Goal: Task Accomplishment & Management: Complete application form

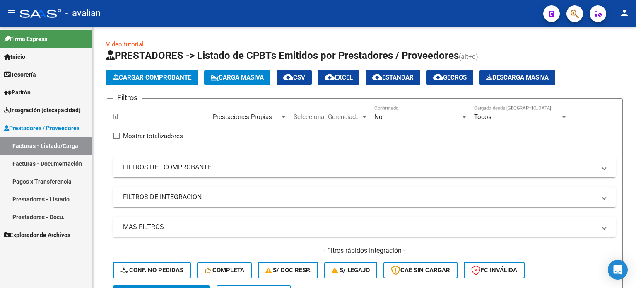
scroll to position [193, 0]
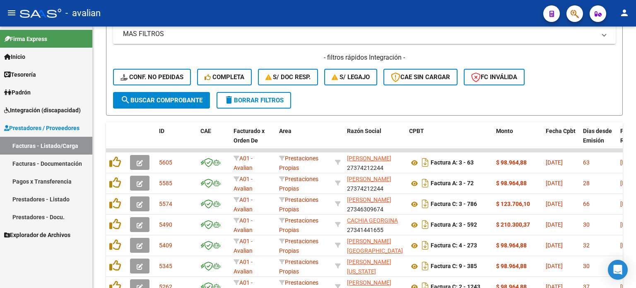
click at [31, 107] on span "Integración (discapacidad)" at bounding box center [42, 110] width 77 height 9
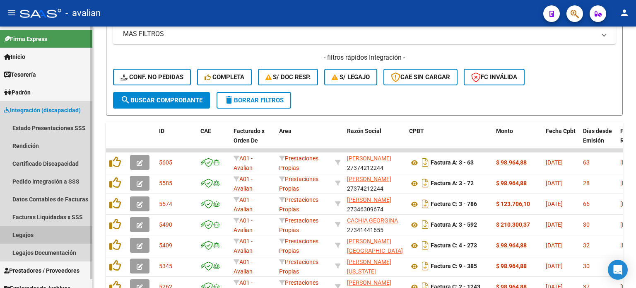
click at [22, 233] on link "Legajos" at bounding box center [46, 235] width 92 height 18
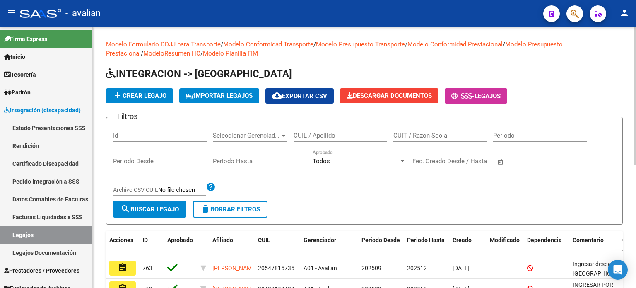
click at [311, 130] on div "CUIL / Apellido" at bounding box center [341, 133] width 94 height 18
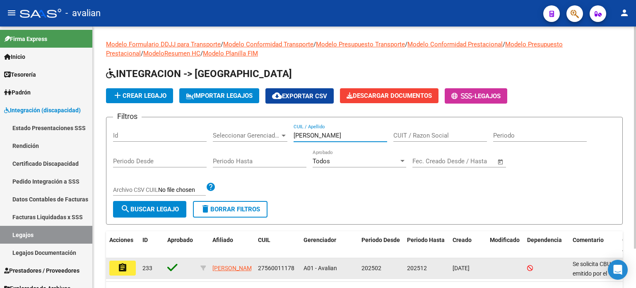
type input "[PERSON_NAME]"
click at [130, 267] on button "assignment" at bounding box center [122, 267] width 27 height 15
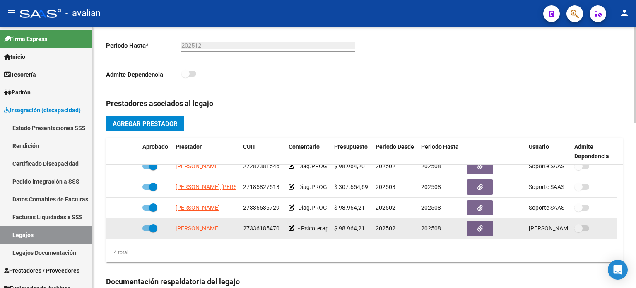
scroll to position [248, 0]
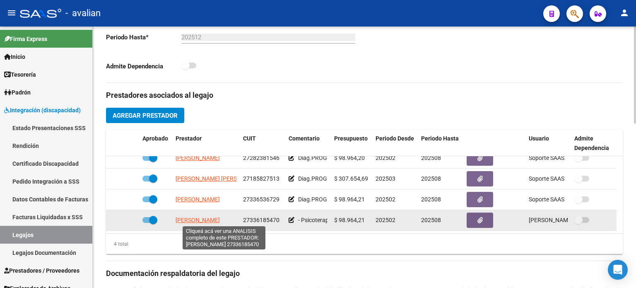
click at [207, 218] on span "[PERSON_NAME]" at bounding box center [198, 220] width 44 height 7
type textarea "27336185470"
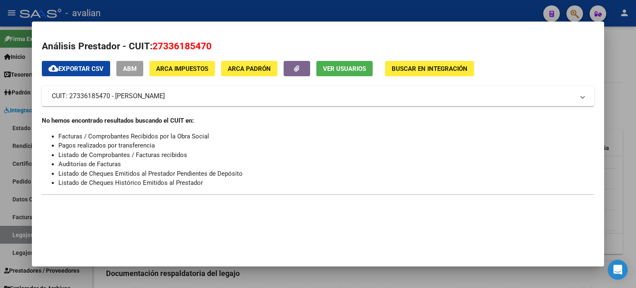
click at [464, 11] on div at bounding box center [318, 144] width 636 height 288
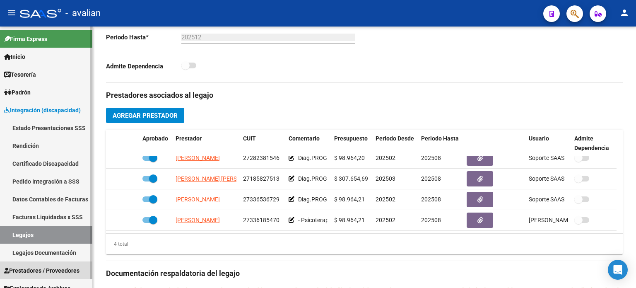
click at [28, 263] on link "Prestadores / Proveedores" at bounding box center [46, 270] width 92 height 18
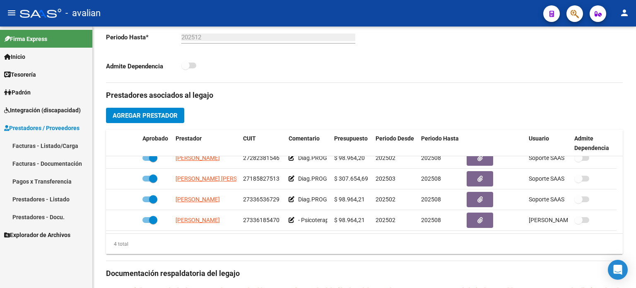
drag, startPoint x: 45, startPoint y: 144, endPoint x: 80, endPoint y: 131, distance: 37.5
click at [45, 144] on link "Facturas - Listado/Carga" at bounding box center [46, 146] width 92 height 18
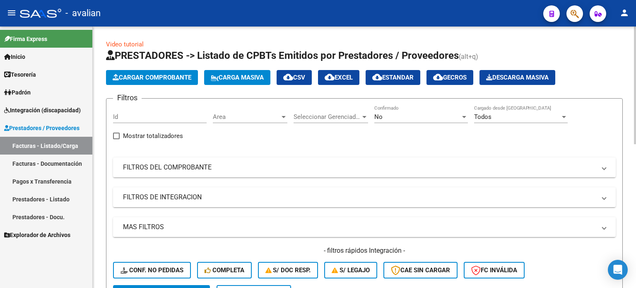
click at [163, 79] on span "Cargar Comprobante" at bounding box center [152, 77] width 79 height 7
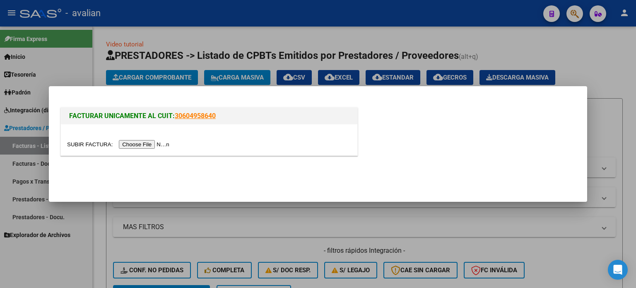
click at [149, 140] on input "file" at bounding box center [119, 144] width 105 height 9
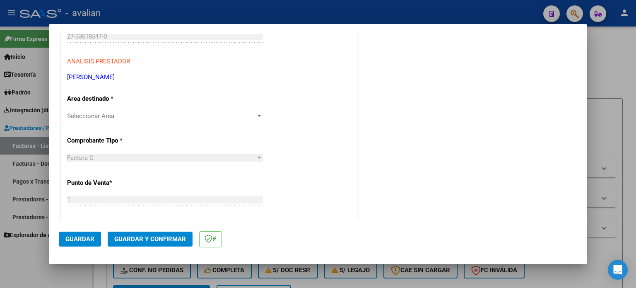
scroll to position [138, 0]
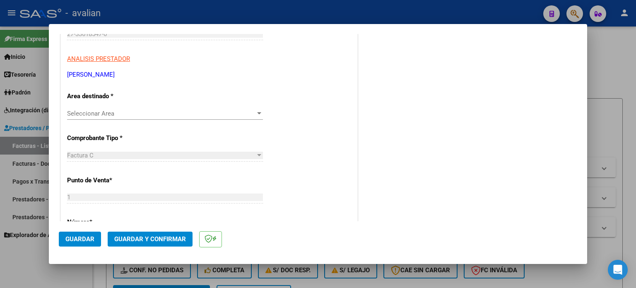
click at [124, 116] on span "Seleccionar Area" at bounding box center [161, 113] width 188 height 7
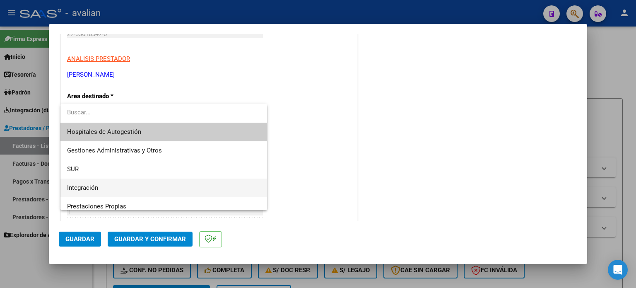
click at [89, 185] on span "Integración" at bounding box center [82, 187] width 31 height 7
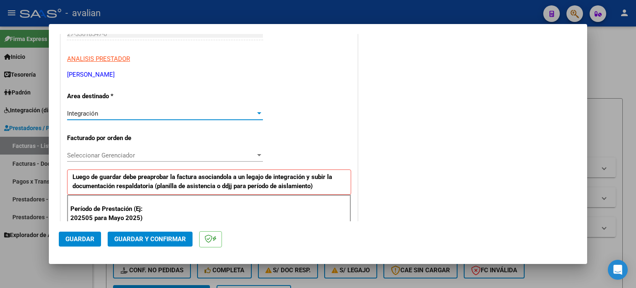
click at [142, 157] on span "Seleccionar Gerenciador" at bounding box center [161, 155] width 188 height 7
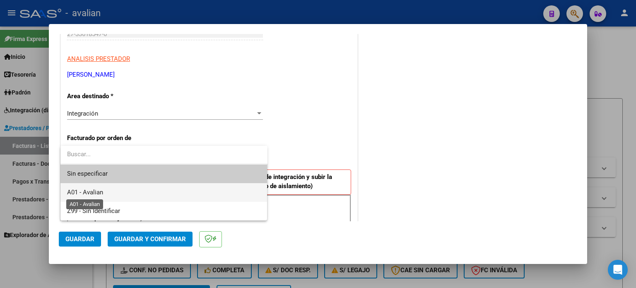
click at [101, 191] on span "A01 - Avalian" at bounding box center [85, 191] width 36 height 7
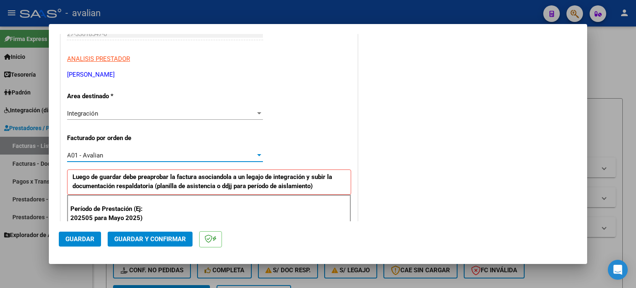
scroll to position [221, 0]
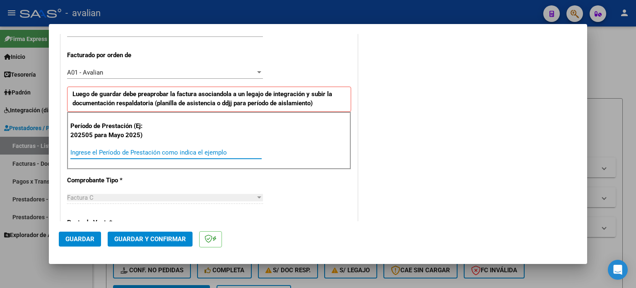
click at [106, 154] on input "Ingrese el Período de Prestación como indica el ejemplo" at bounding box center [165, 152] width 191 height 7
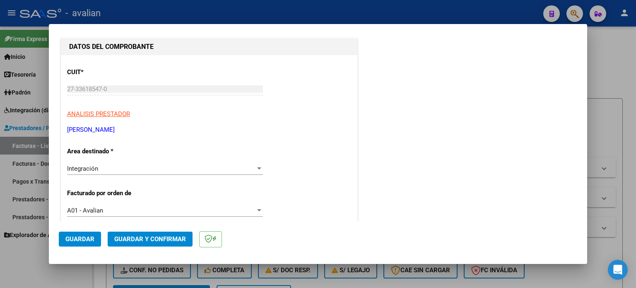
scroll to position [0, 0]
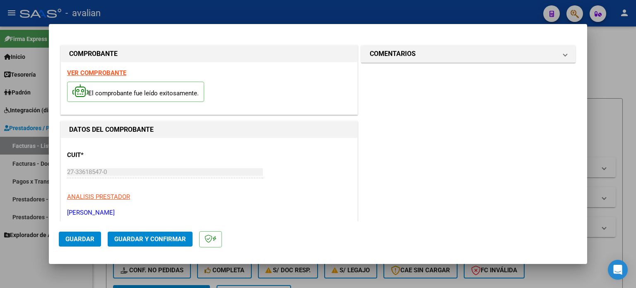
type input "202508"
click at [76, 239] on span "Guardar" at bounding box center [79, 238] width 29 height 7
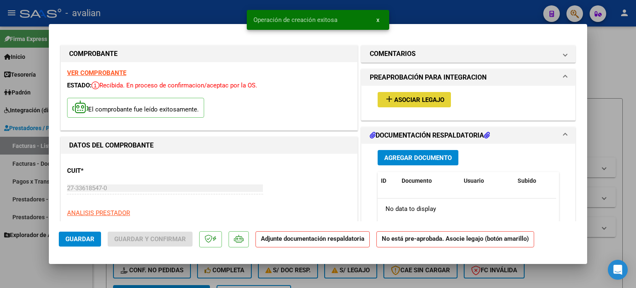
click at [395, 101] on span "Asociar Legajo" at bounding box center [419, 99] width 50 height 7
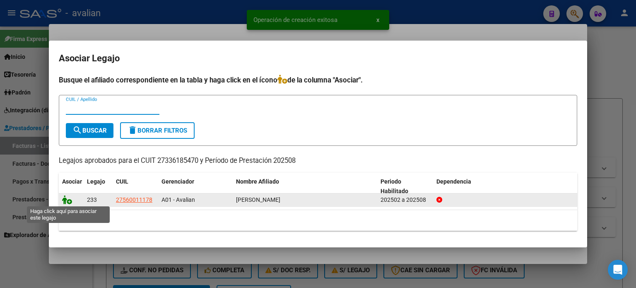
click at [65, 200] on icon at bounding box center [67, 199] width 10 height 9
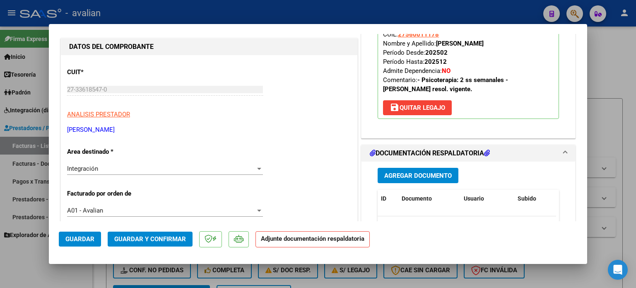
scroll to position [110, 0]
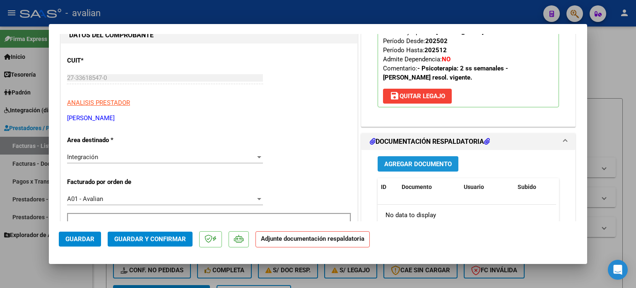
click at [394, 164] on span "Agregar Documento" at bounding box center [418, 163] width 68 height 7
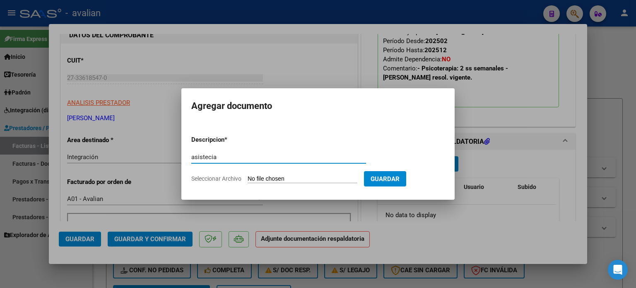
type input "asistecia"
click at [316, 178] on input "Seleccionar Archivo" at bounding box center [303, 179] width 110 height 8
type input "C:\fakepath\ASISTENCIA AGOSTO.pdf"
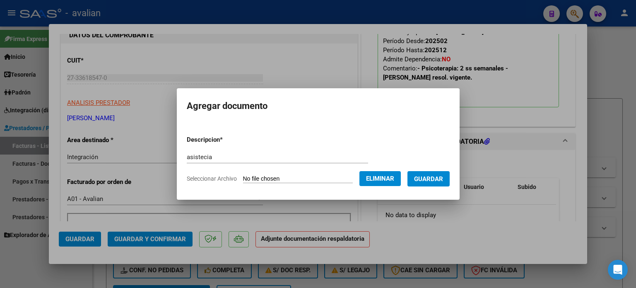
drag, startPoint x: 434, startPoint y: 176, endPoint x: 418, endPoint y: 174, distance: 16.6
click at [434, 176] on span "Guardar" at bounding box center [428, 178] width 29 height 7
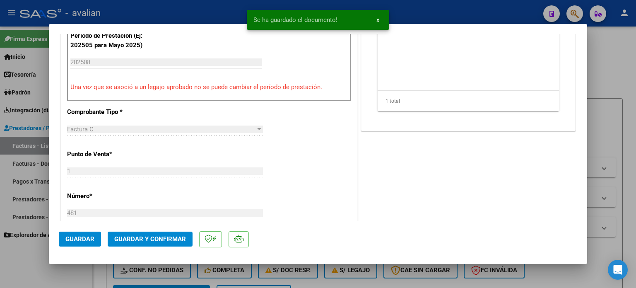
scroll to position [304, 0]
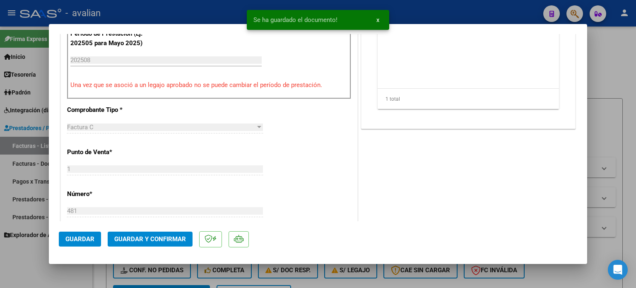
click at [83, 236] on span "Guardar" at bounding box center [79, 238] width 29 height 7
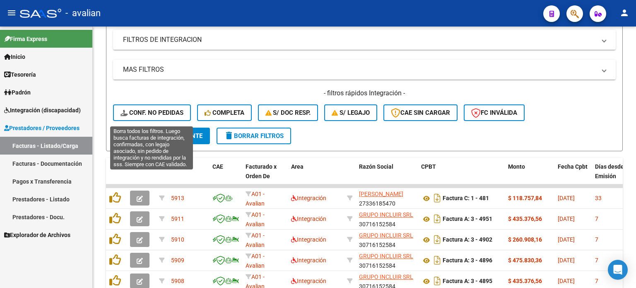
scroll to position [154, 0]
